Goal: Transaction & Acquisition: Purchase product/service

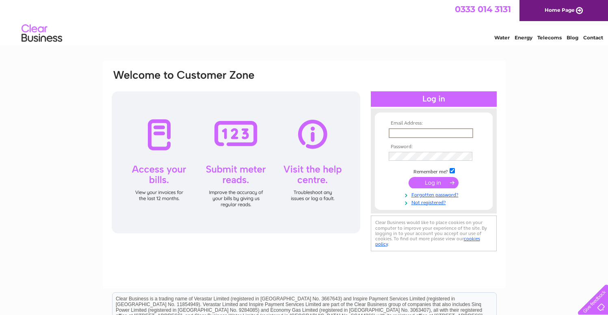
click at [420, 130] on input "text" at bounding box center [431, 133] width 84 height 10
type input "waimluk@hotmail.co.uk"
click at [409, 177] on input "submit" at bounding box center [434, 182] width 50 height 11
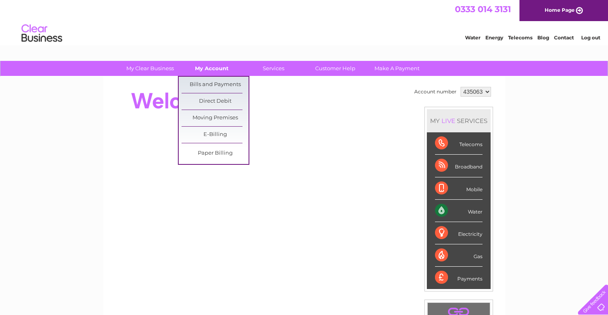
click at [203, 69] on link "My Account" at bounding box center [211, 68] width 67 height 15
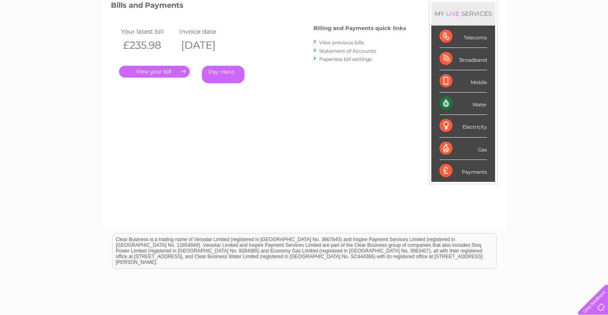
scroll to position [8, 0]
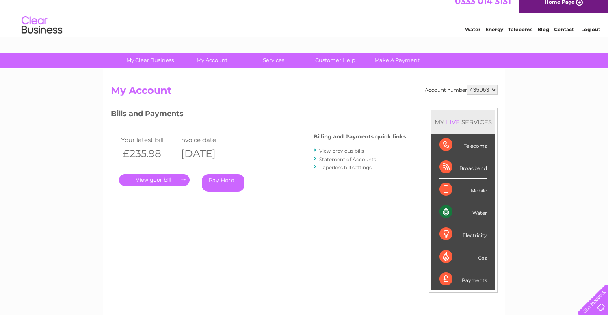
drag, startPoint x: 227, startPoint y: 148, endPoint x: 282, endPoint y: 154, distance: 55.1
click at [282, 154] on div "Your latest bill Invoice date £235.98 [DATE] . Pay Here" at bounding box center [200, 164] width 179 height 77
drag, startPoint x: 242, startPoint y: 154, endPoint x: 268, endPoint y: 154, distance: 25.2
click at [268, 154] on div "Your latest bill Invoice date £235.98 [DATE] . Pay Here" at bounding box center [200, 164] width 179 height 77
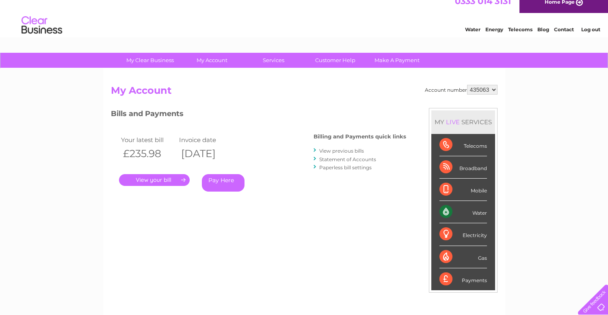
click at [268, 154] on div "Your latest bill Invoice date £235.98 [DATE] . Pay Here" at bounding box center [200, 164] width 179 height 77
click at [217, 156] on th "[DATE]" at bounding box center [206, 153] width 58 height 17
click at [218, 154] on th "[DATE]" at bounding box center [206, 153] width 58 height 17
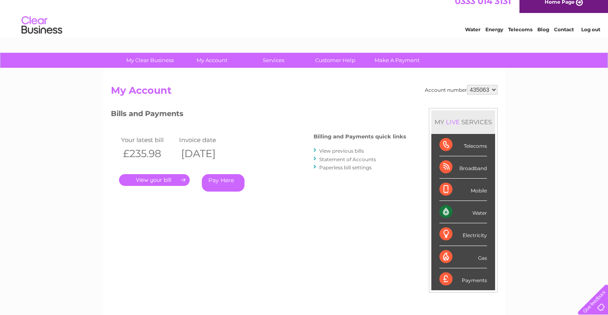
click at [218, 154] on th "[DATE]" at bounding box center [206, 153] width 58 height 17
click at [220, 133] on div "Your latest bill Invoice date £235.98 [DATE] . Pay Here" at bounding box center [200, 164] width 179 height 77
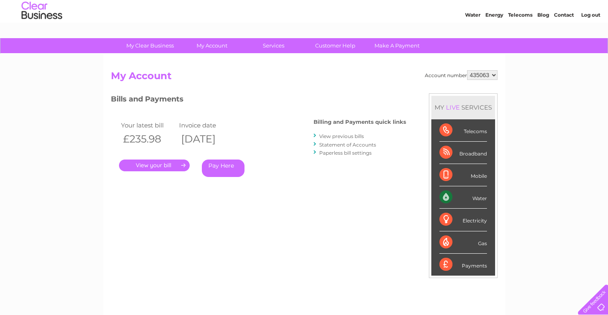
scroll to position [24, 0]
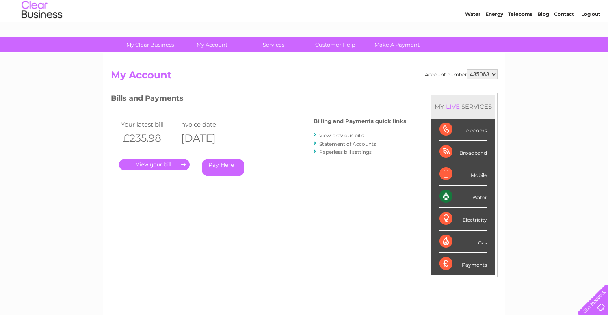
click at [159, 161] on link "." at bounding box center [154, 165] width 71 height 12
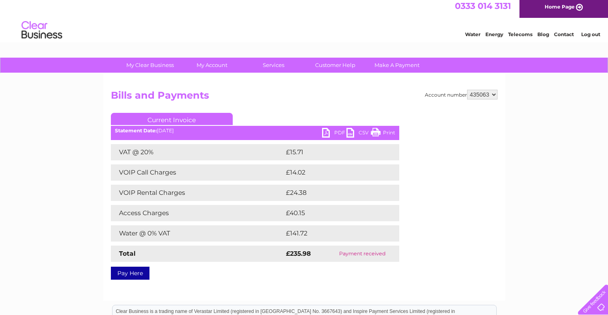
scroll to position [55, 0]
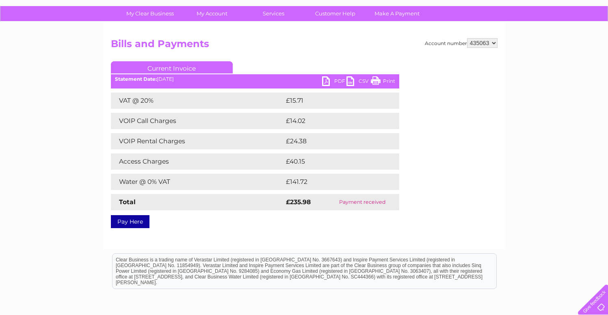
click at [353, 202] on td "Payment received" at bounding box center [363, 202] width 74 height 16
click at [286, 213] on div "Pay Here" at bounding box center [255, 217] width 288 height 15
